Goal: Transaction & Acquisition: Purchase product/service

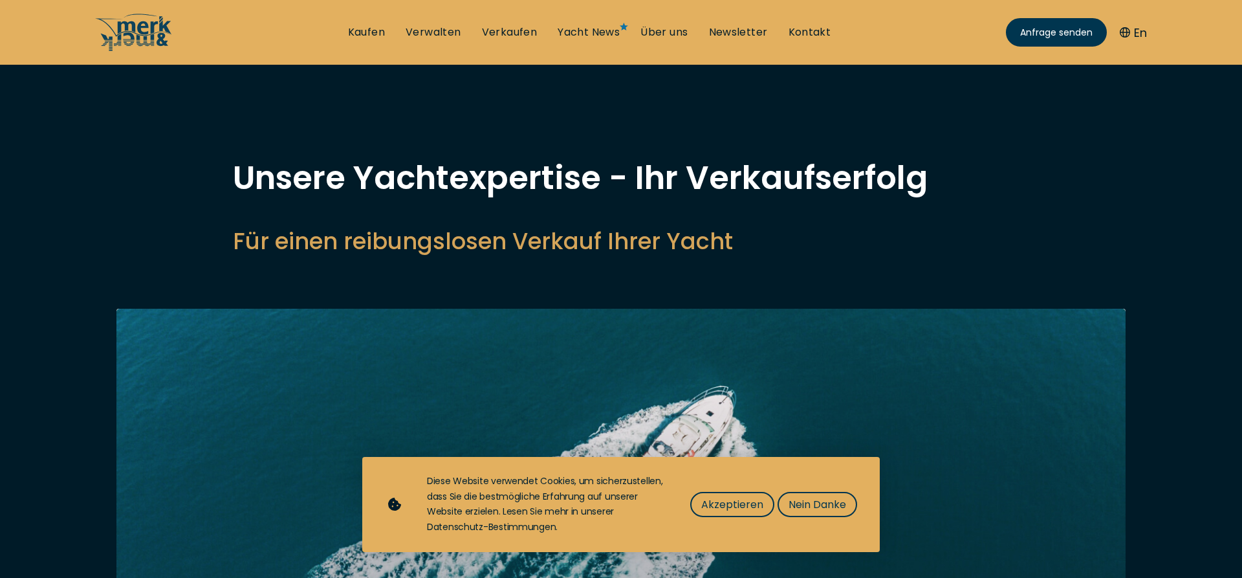
select select "sell"
click at [754, 503] on span "Akzeptieren" at bounding box center [732, 504] width 62 height 16
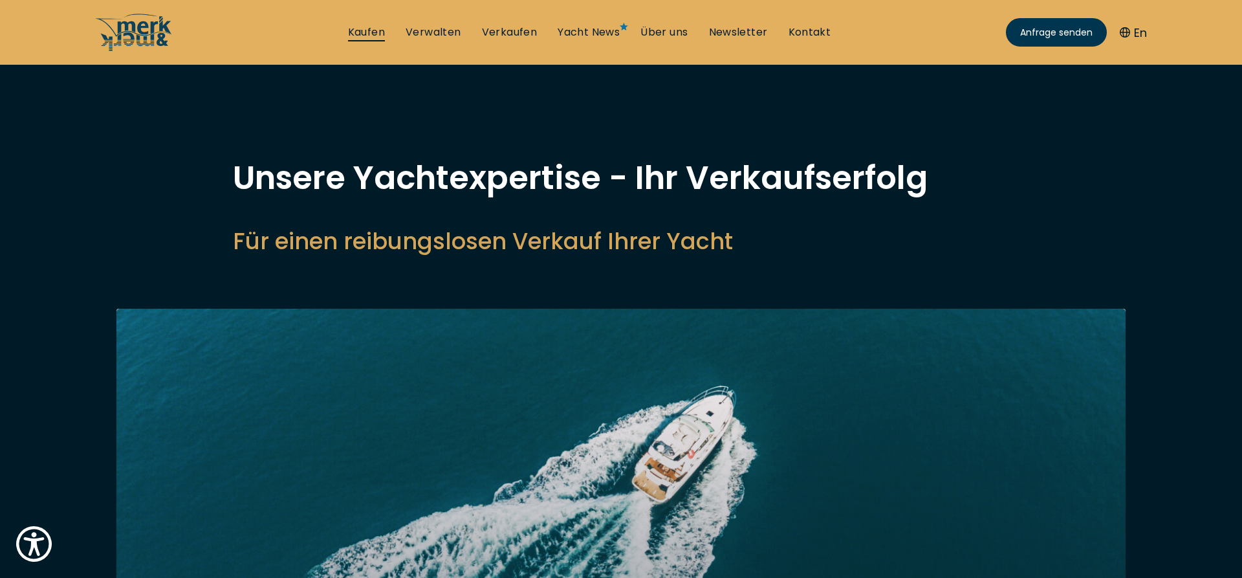
click at [368, 31] on link "Kaufen" at bounding box center [366, 32] width 37 height 14
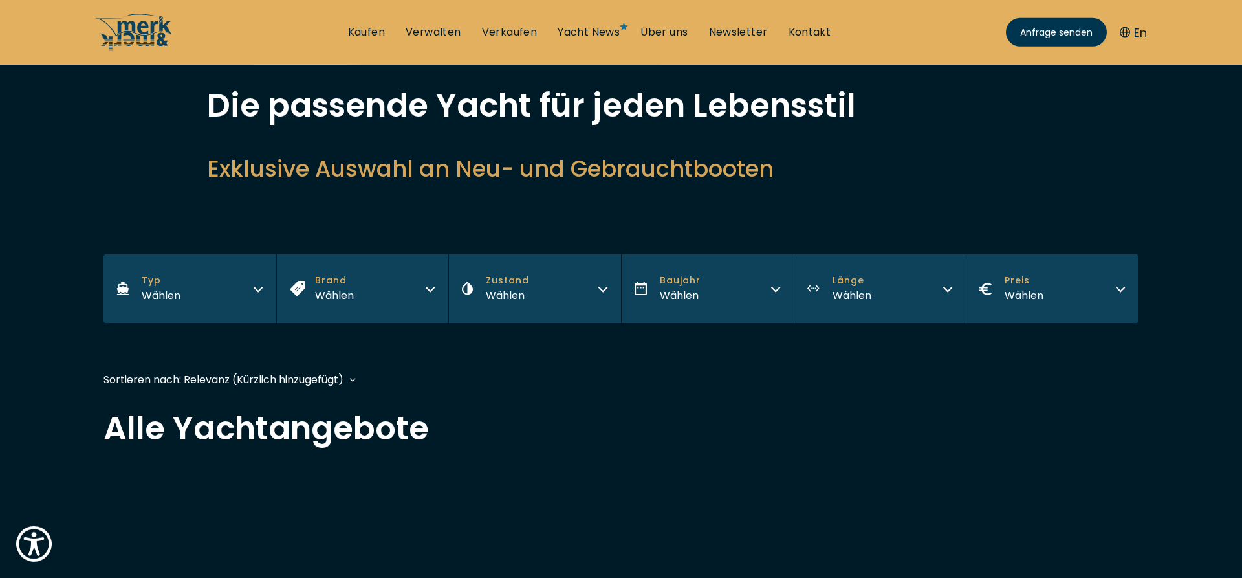
scroll to position [132, 0]
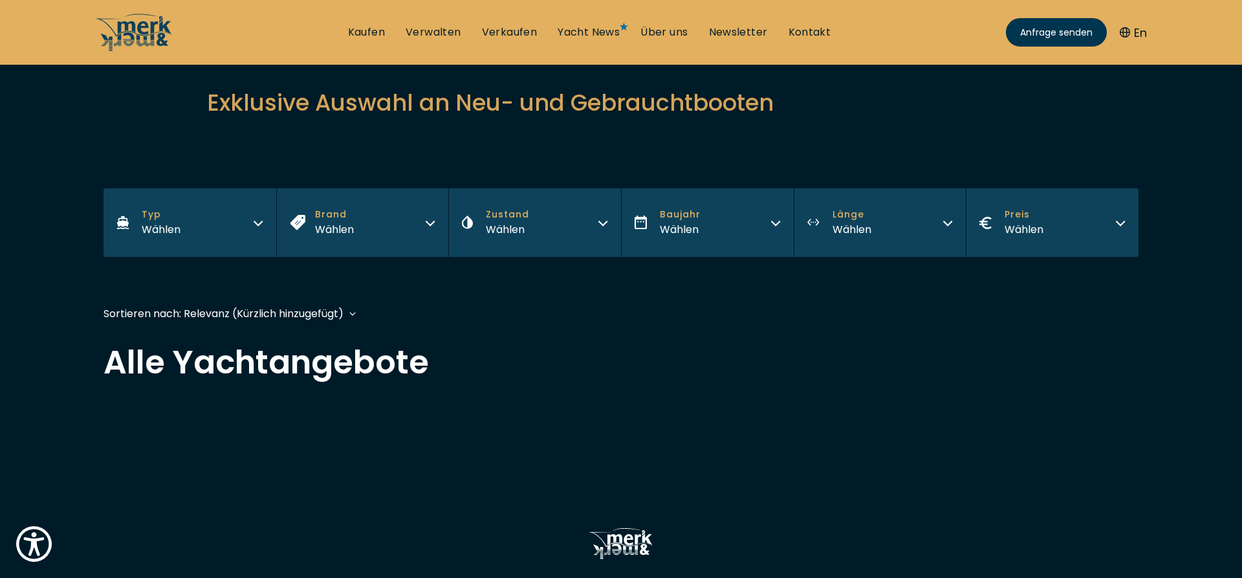
click at [260, 223] on icon "button" at bounding box center [258, 223] width 8 height 4
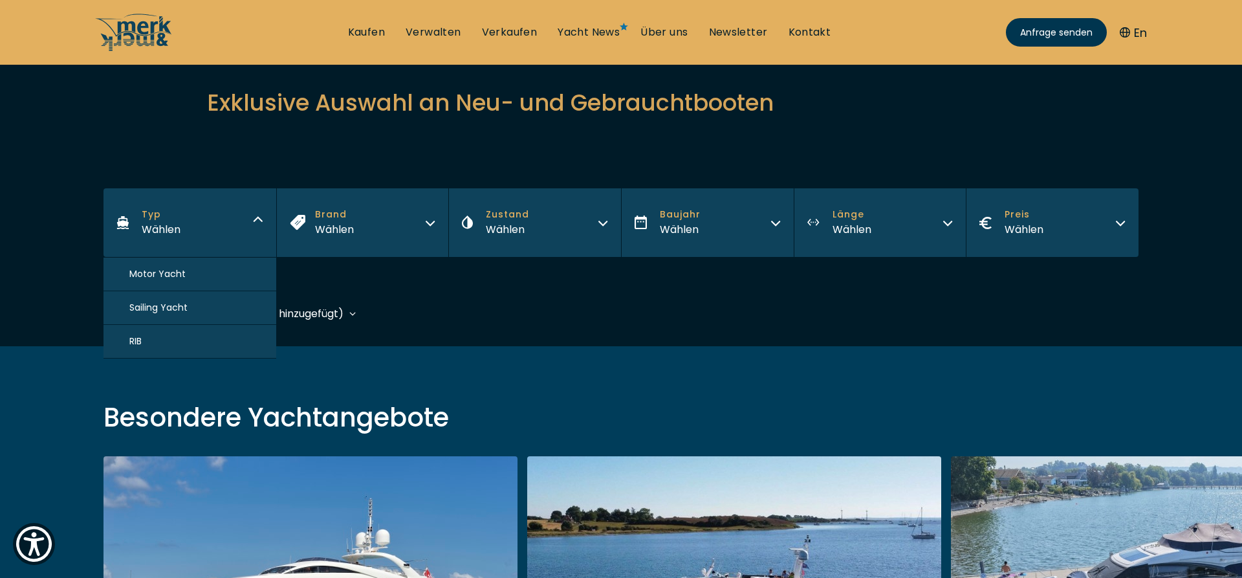
click at [203, 272] on button "Motor Yacht" at bounding box center [190, 275] width 173 height 34
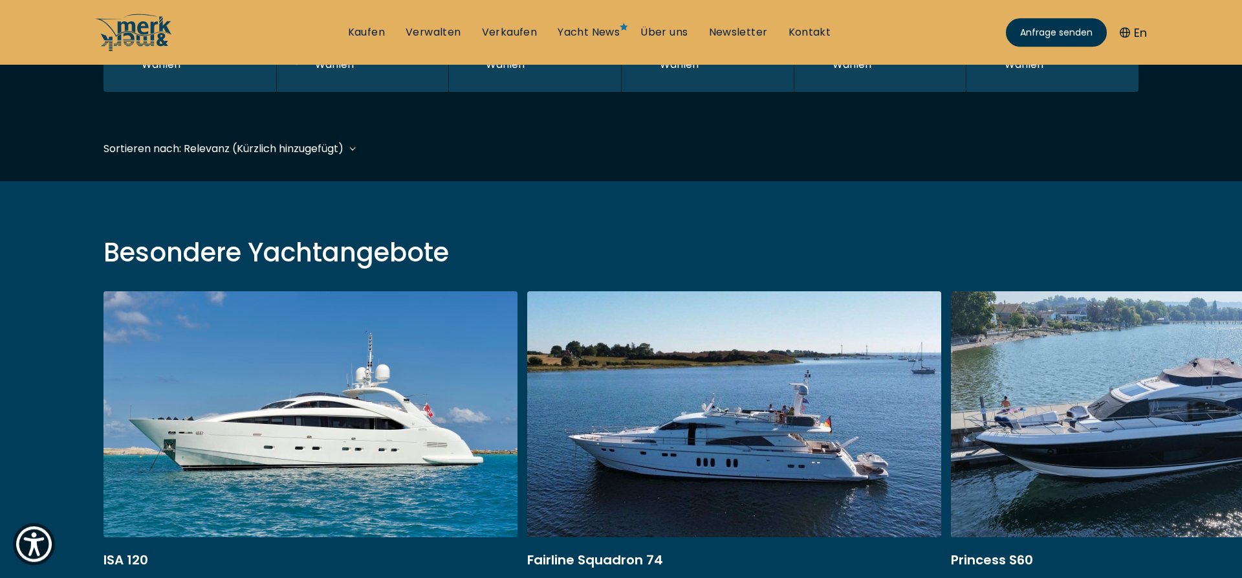
scroll to position [315, 0]
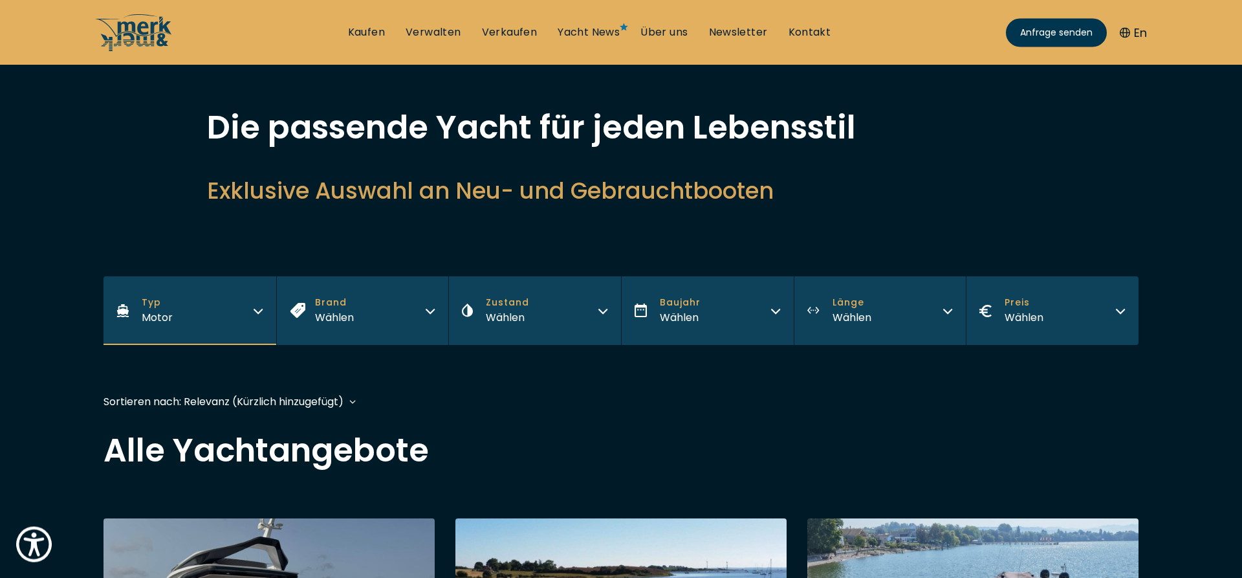
scroll to position [66, 0]
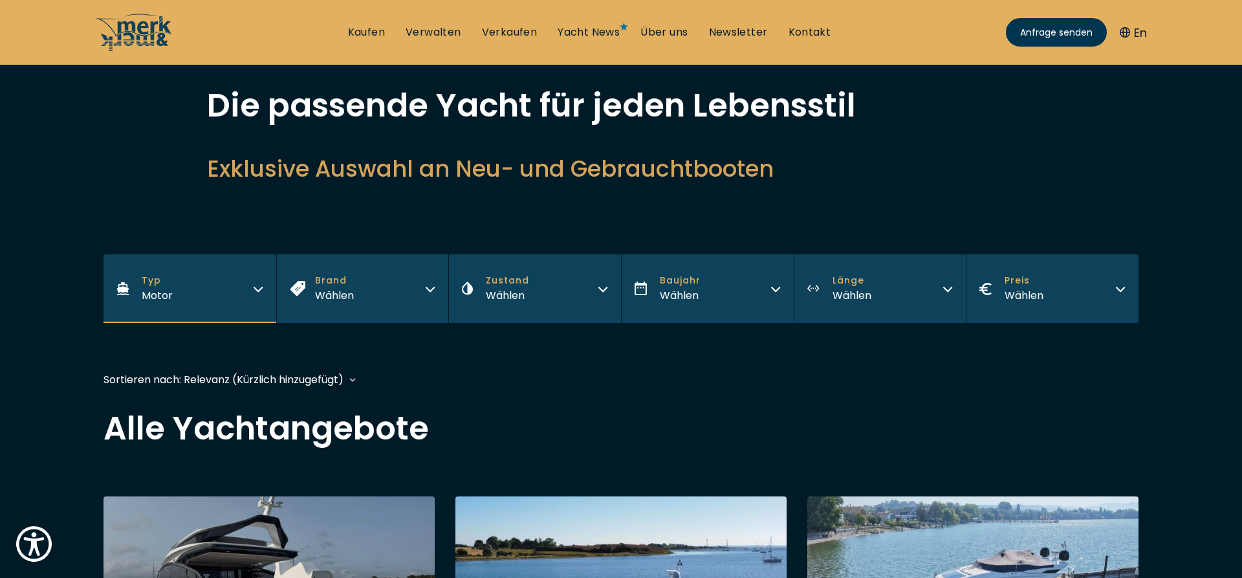
click at [428, 289] on icon "button" at bounding box center [430, 289] width 8 height 4
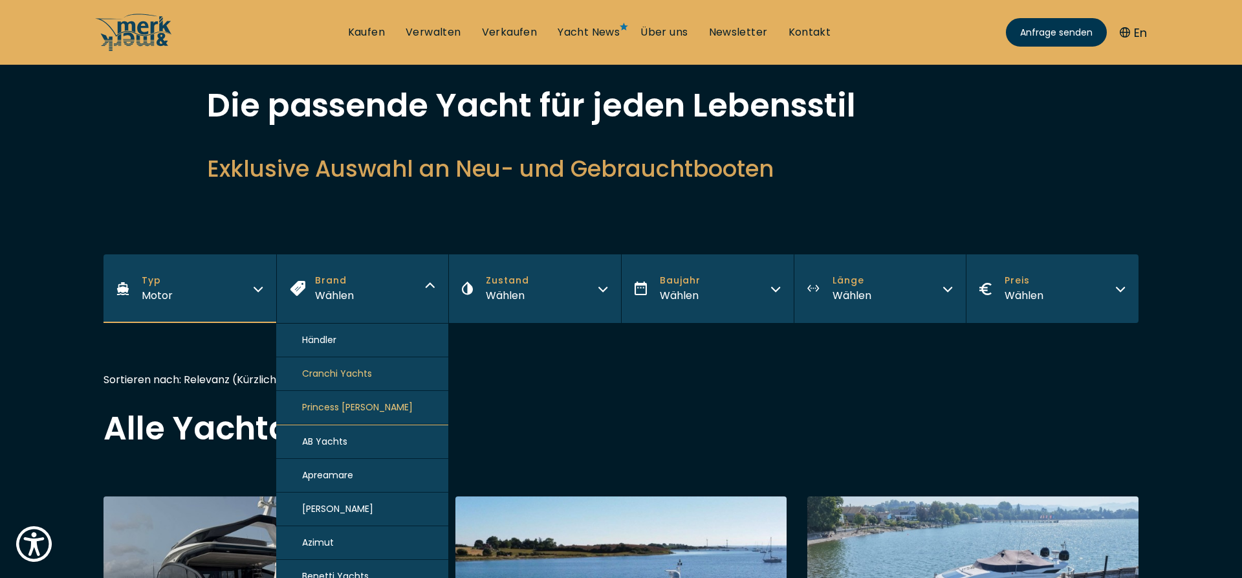
click at [430, 288] on icon "button" at bounding box center [430, 287] width 10 height 10
click at [433, 288] on icon "button" at bounding box center [430, 287] width 10 height 10
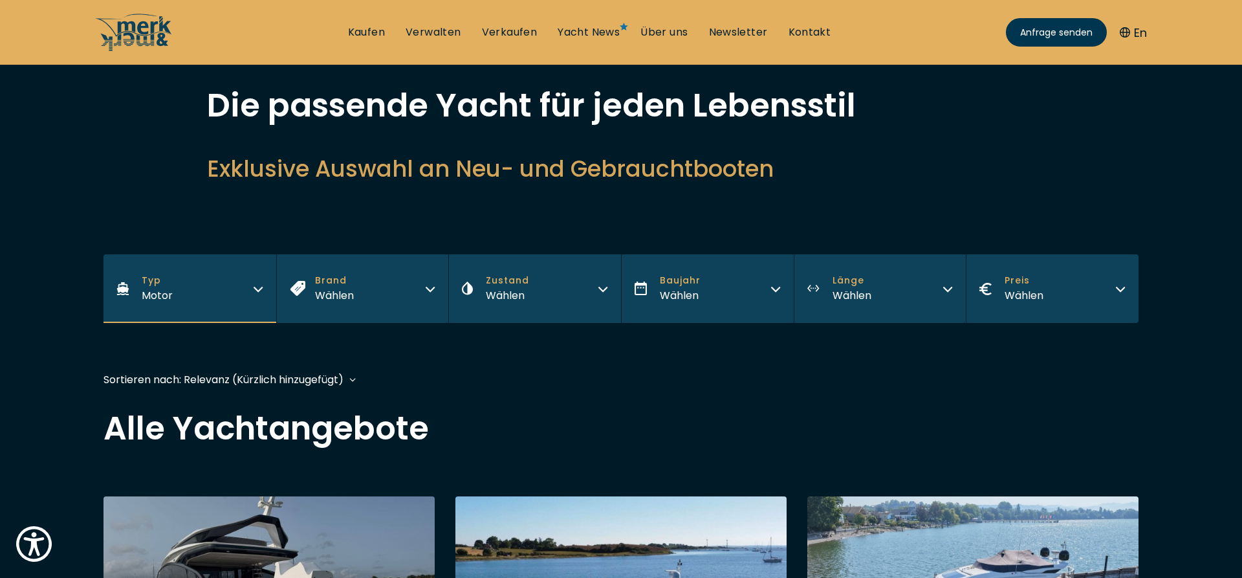
click at [599, 290] on icon "button" at bounding box center [603, 287] width 10 height 10
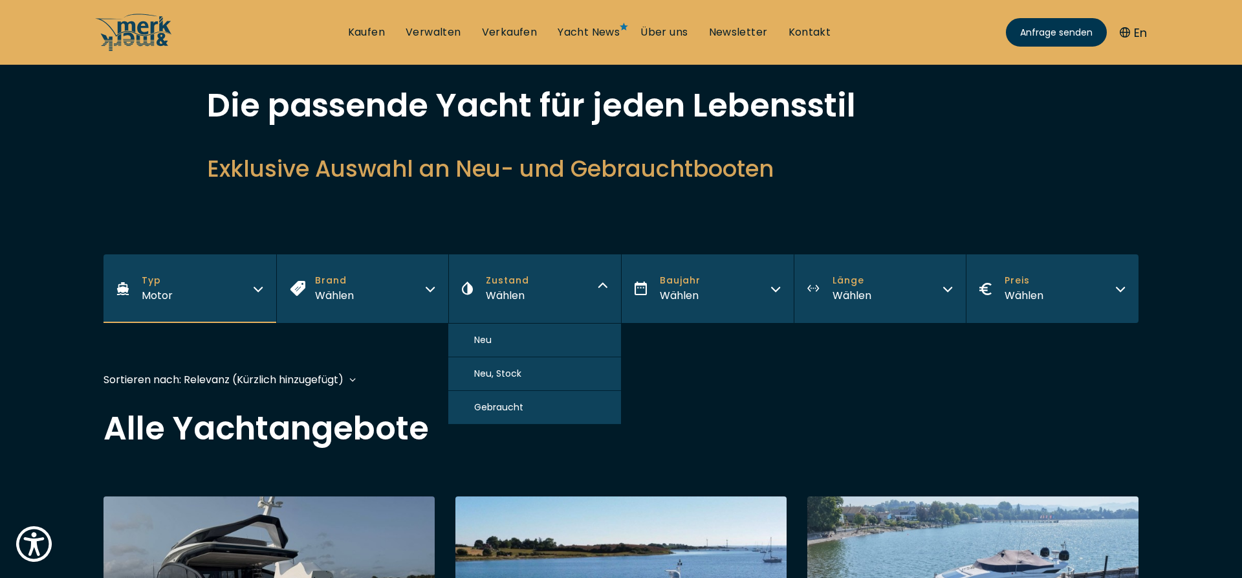
click at [507, 406] on span "Gebraucht" at bounding box center [498, 408] width 49 height 14
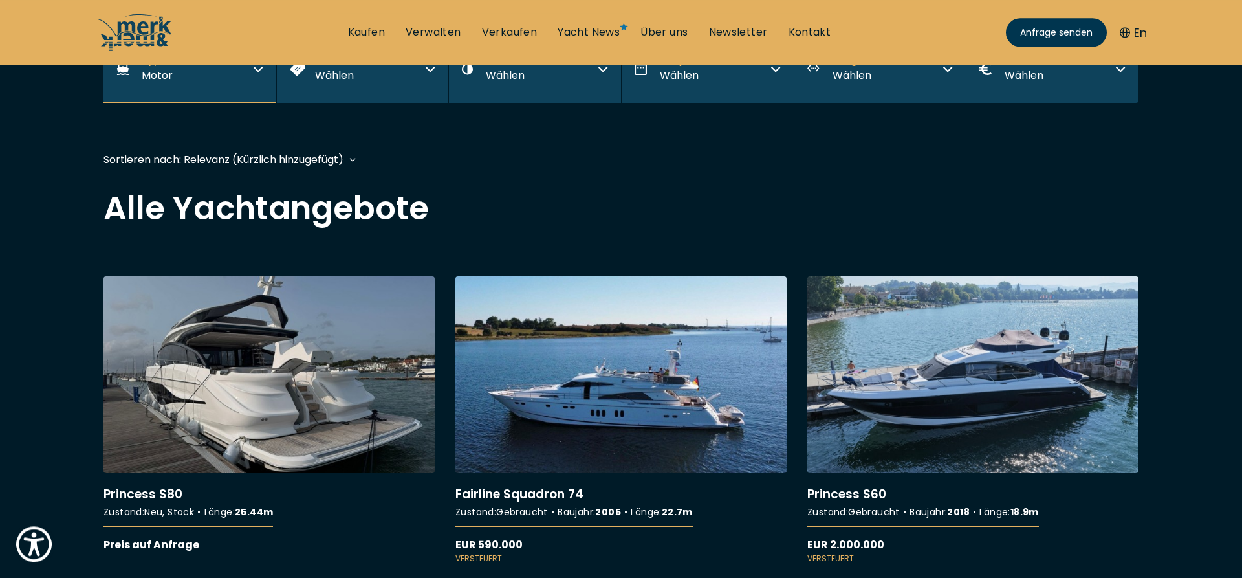
scroll to position [313, 0]
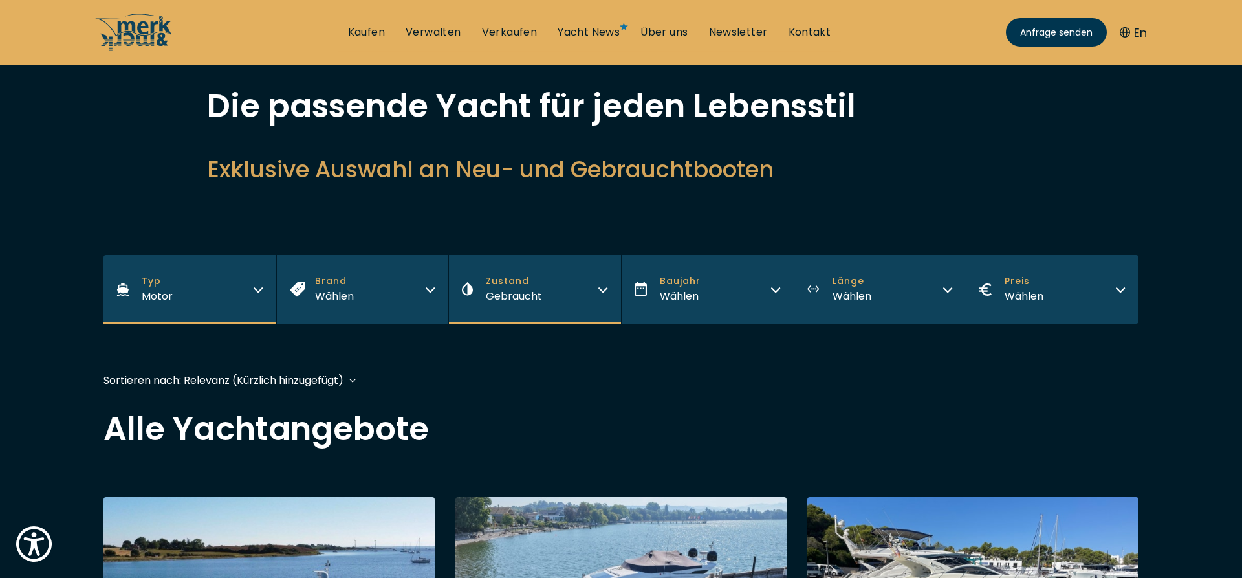
scroll to position [66, 0]
click at [775, 288] on icon "button" at bounding box center [776, 287] width 10 height 10
click at [816, 399] on div "Sortieren nach: Relevanz (Kürzlich hinzugefügt) Baujahr aufsteigend Preis abste…" at bounding box center [621, 385] width 1035 height 29
click at [947, 289] on icon "button" at bounding box center [948, 287] width 10 height 10
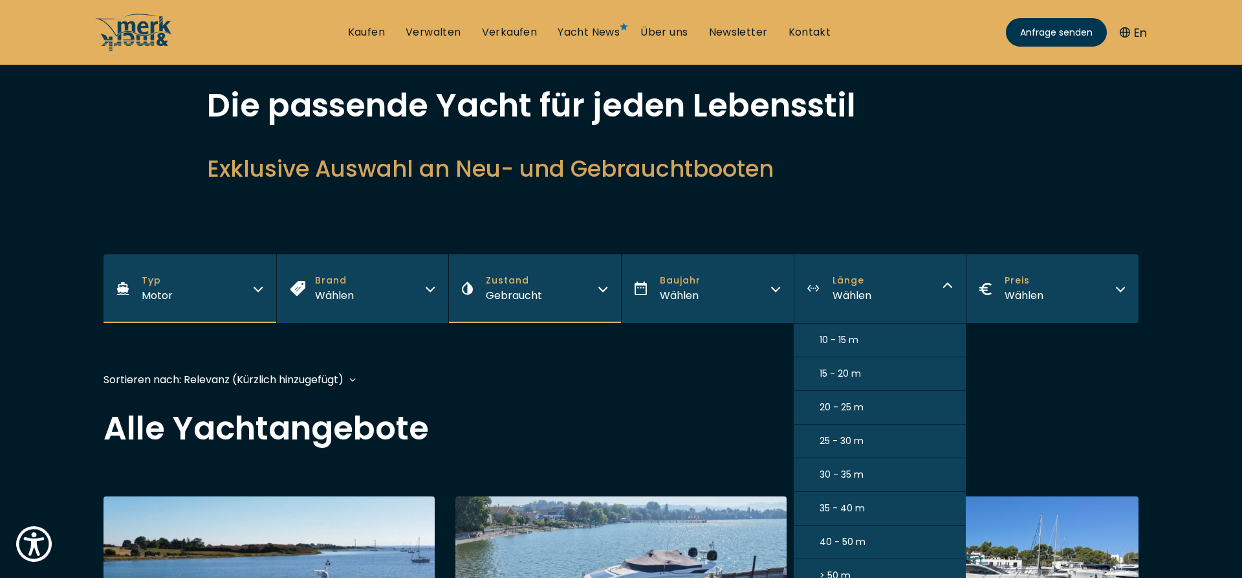
click at [947, 289] on icon "button" at bounding box center [948, 287] width 10 height 10
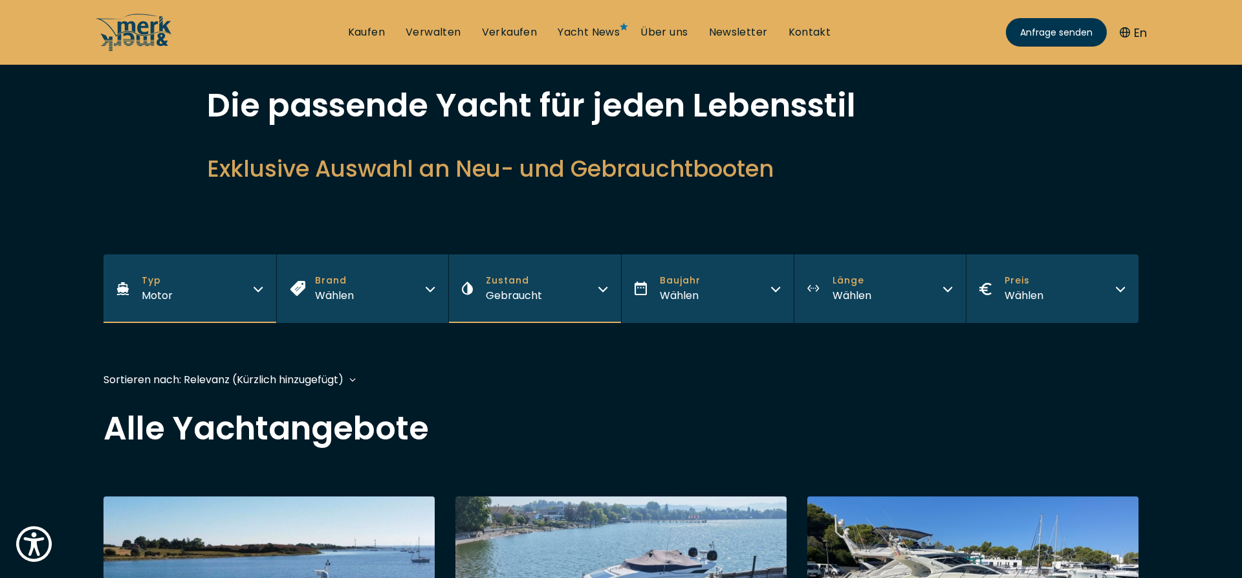
click at [946, 285] on icon "button" at bounding box center [948, 287] width 10 height 10
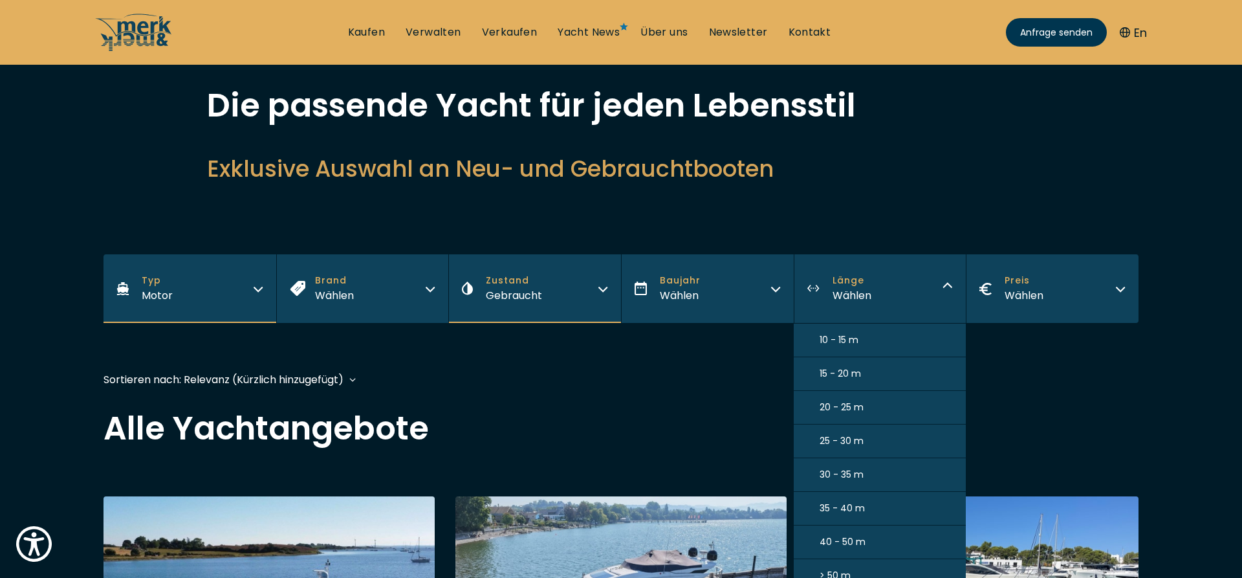
click at [825, 343] on span "10 - 15 m" at bounding box center [839, 340] width 39 height 14
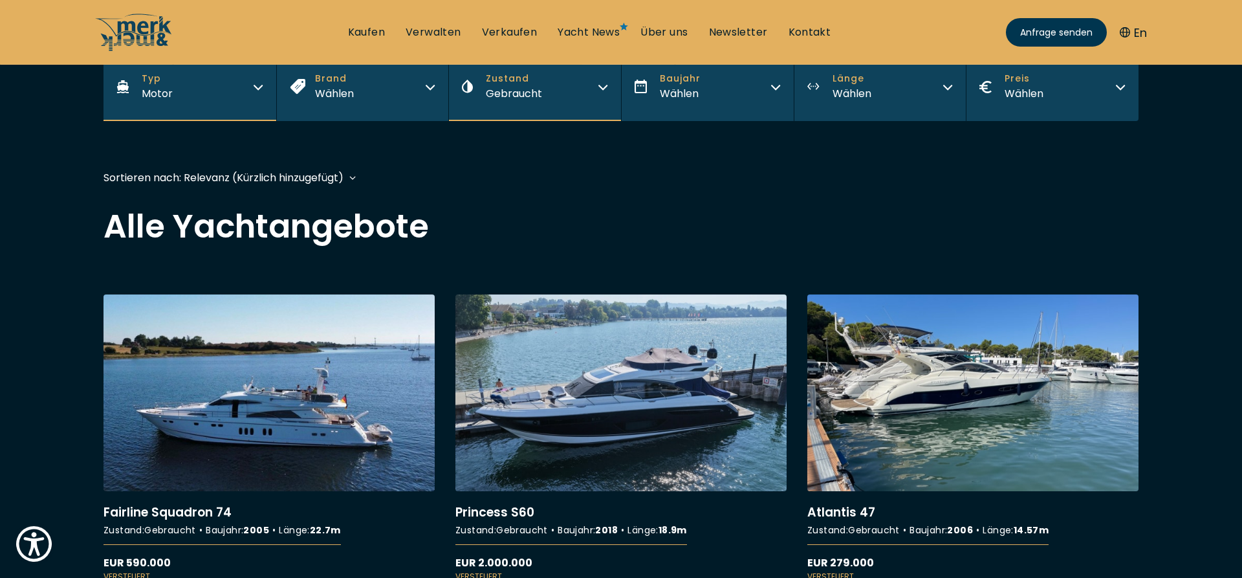
scroll to position [308, 0]
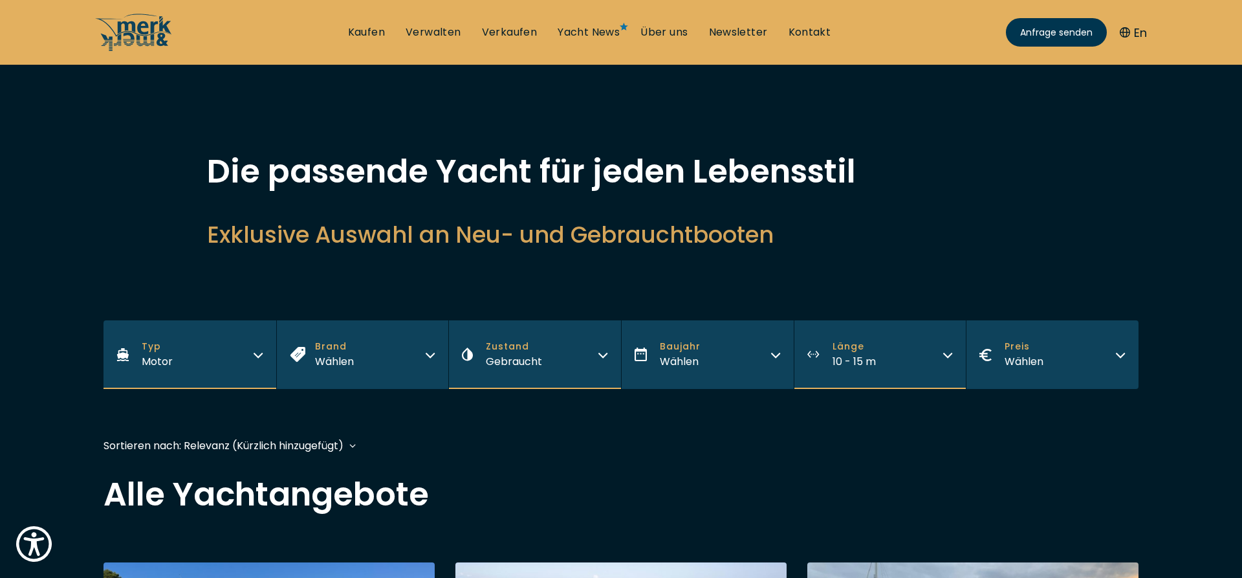
click at [1119, 351] on icon "button" at bounding box center [1121, 353] width 10 height 10
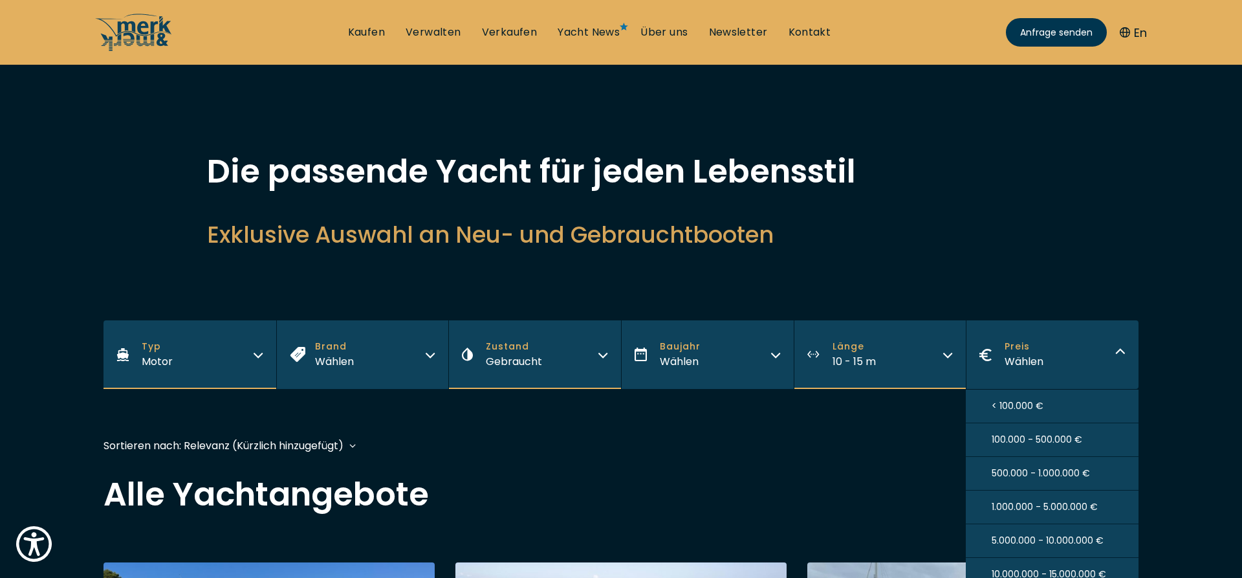
click at [997, 405] on span "< 100.000 €" at bounding box center [1018, 406] width 52 height 14
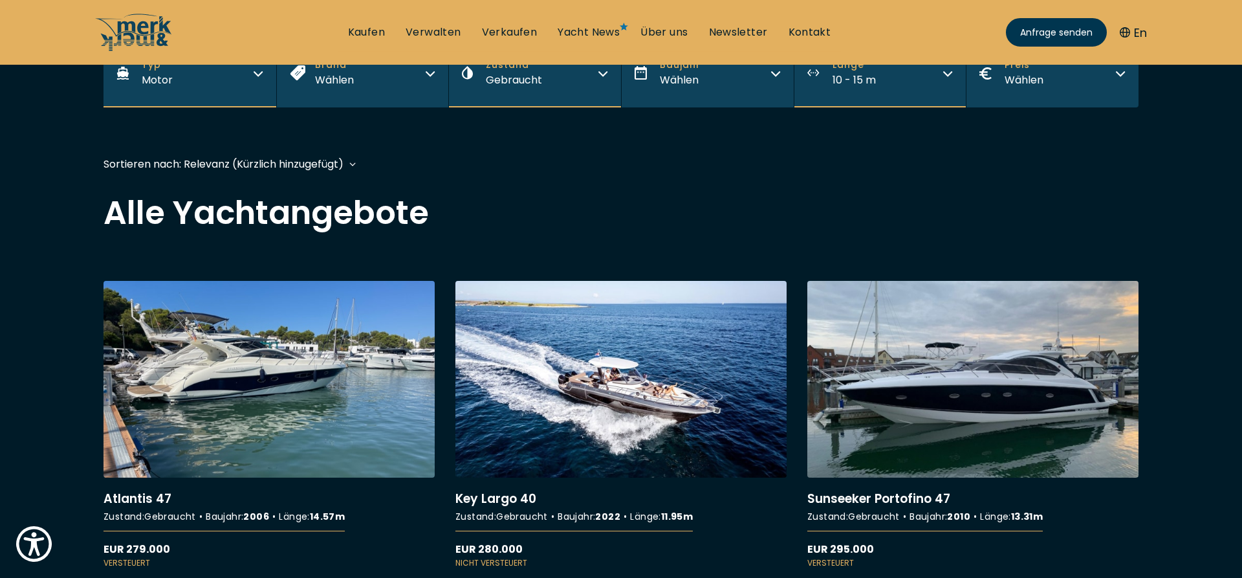
scroll to position [313, 0]
